Goal: Transaction & Acquisition: Purchase product/service

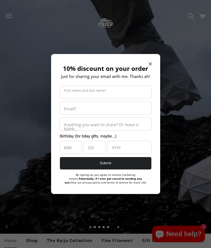
click at [149, 62] on icon "Close modal" at bounding box center [150, 63] width 3 height 3
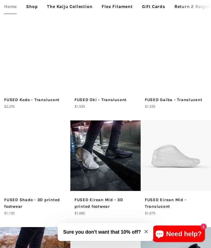
scroll to position [825, 0]
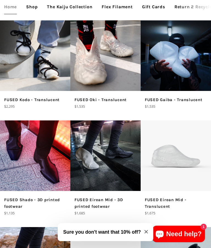
click at [94, 85] on img at bounding box center [105, 55] width 70 height 70
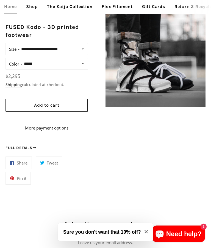
scroll to position [434, 0]
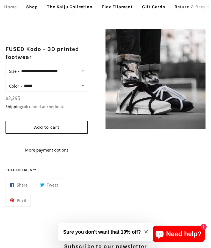
click at [143, 80] on img at bounding box center [156, 79] width 100 height 100
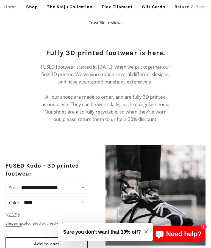
scroll to position [317, 0]
click at [34, 7] on link "Shop" at bounding box center [32, 7] width 20 height 14
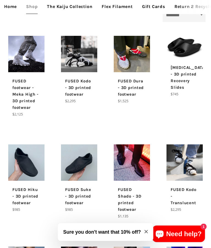
scroll to position [153, 0]
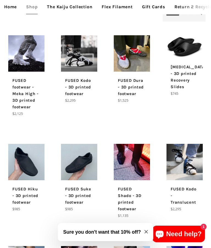
click at [21, 71] on img at bounding box center [26, 53] width 36 height 36
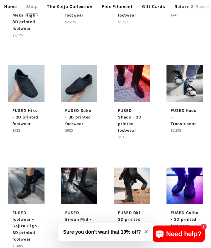
scroll to position [231, 0]
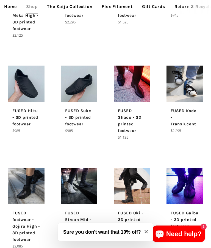
click at [24, 83] on img at bounding box center [26, 84] width 36 height 36
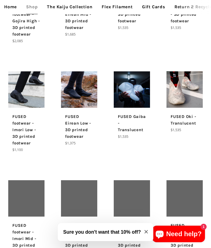
scroll to position [436, 0]
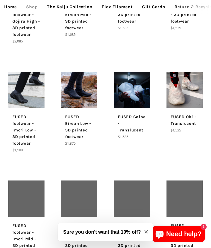
click at [180, 94] on img at bounding box center [185, 90] width 36 height 36
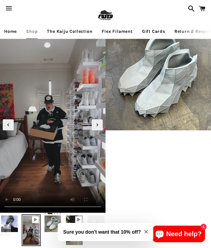
scroll to position [8, 0]
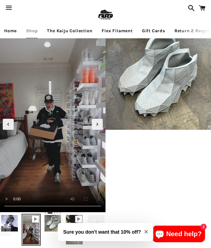
click at [52, 74] on video "Your browser does not support HTML5 video." at bounding box center [53, 118] width 106 height 188
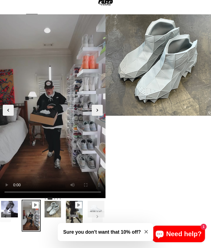
scroll to position [10, 0]
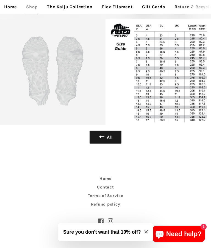
scroll to position [1026, 0]
